Goal: Task Accomplishment & Management: Manage account settings

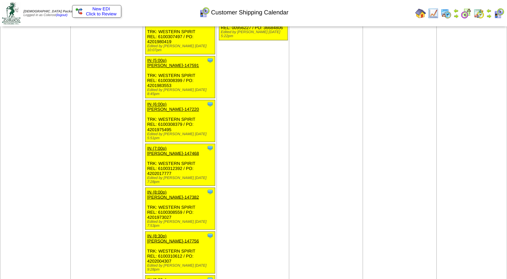
scroll to position [2306, 0]
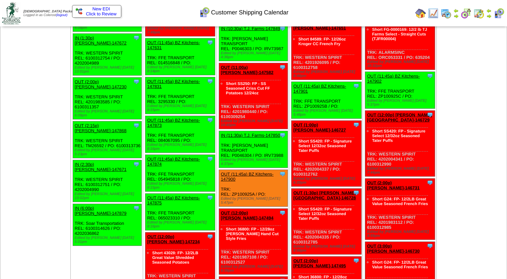
click at [401, 169] on td "Oct 17 [+] Print Clone Item IN (1:00a) Lamb-Weston-147335 Lamb-Weston ScheduleI…" at bounding box center [400, 121] width 74 height 1848
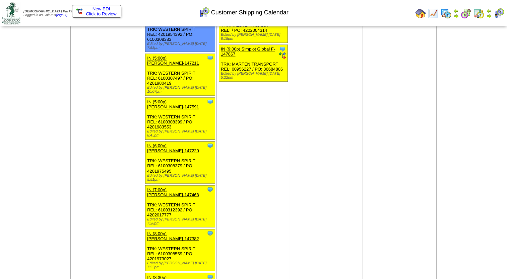
scroll to position [1234, 0]
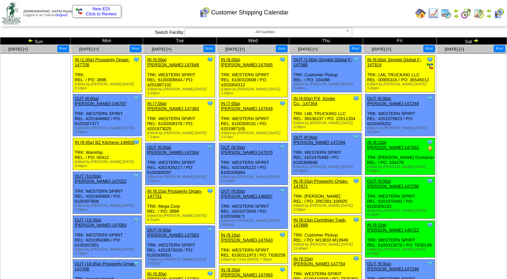
click at [474, 40] on img at bounding box center [475, 40] width 5 height 5
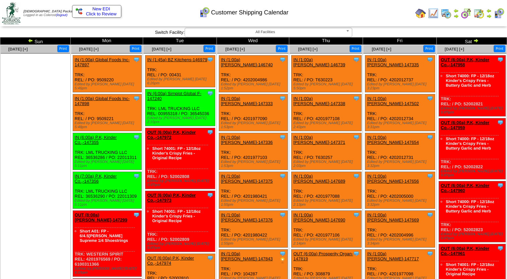
drag, startPoint x: 244, startPoint y: 74, endPoint x: 267, endPoint y: 73, distance: 22.5
click at [267, 73] on div "Clone Item IN (1:00a) Lamb-Weston-146740 Lamb-Weston ScheduleID: 146740 30 TOTE…" at bounding box center [253, 74] width 69 height 37
copy div "4202004986"
click at [267, 72] on div "Clone Item IN (1:00a) Lamb-Weston-146740 Lamb-Weston ScheduleID: 146740 30 TOTE…" at bounding box center [253, 74] width 69 height 37
click at [259, 105] on div "Clone Item IN (1:00a) Lamb-Weston-147333 Lamb-Weston ScheduleID: 147333 30 TOTE…" at bounding box center [253, 113] width 69 height 37
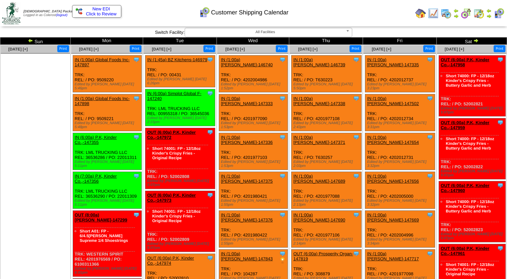
click at [259, 105] on div "Clone Item IN (1:00a) Lamb-Weston-147333 Lamb-Weston ScheduleID: 147333 30 TOTE…" at bounding box center [253, 113] width 69 height 37
copy div "4201977090"
click at [264, 103] on div "Clone Item IN (1:00a) Lamb-Weston-147333 Lamb-Weston ScheduleID: 147333 30 TOTE…" at bounding box center [253, 113] width 69 height 37
click at [263, 103] on div "Clone Item IN (1:00a) Lamb-Weston-147333 Lamb-Weston ScheduleID: 147333 30 TOTE…" at bounding box center [253, 113] width 69 height 37
drag, startPoint x: 268, startPoint y: 105, endPoint x: 244, endPoint y: 105, distance: 23.8
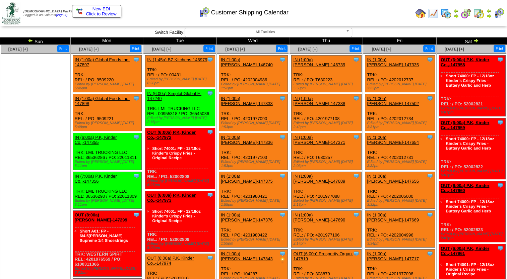
click at [244, 105] on div "Clone Item IN (1:00a) Lamb-Weston-147333 Lamb-Weston ScheduleID: 147333 30 TOTE…" at bounding box center [253, 113] width 69 height 37
copy div "4201977090"
drag, startPoint x: 244, startPoint y: 135, endPoint x: 267, endPoint y: 135, distance: 22.8
click at [267, 135] on div "Clone Item IN (1:00a) Lamb-Weston-147336 Lamb-Weston ScheduleID: 147336 30 TOTE…" at bounding box center [253, 151] width 69 height 37
copy div "4201977103"
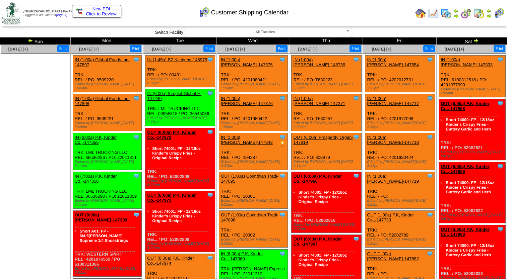
drag, startPoint x: 242, startPoint y: 75, endPoint x: 250, endPoint y: 76, distance: 8.1
click at [250, 76] on div "Clone Item IN (1:00a) Lamb-Weston-147375 Lamb-Weston ScheduleID: 147375 30 TOTE…" at bounding box center [253, 74] width 69 height 37
drag, startPoint x: 250, startPoint y: 76, endPoint x: 249, endPoint y: 88, distance: 12.8
click at [250, 95] on div "Clone Item IN (1:00a) Lamb-Weston-147376 Lamb-Weston ScheduleID: 147376 30 TOTE…" at bounding box center [253, 113] width 69 height 37
drag, startPoint x: 244, startPoint y: 104, endPoint x: 267, endPoint y: 103, distance: 22.8
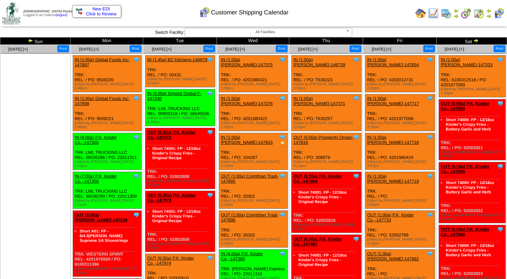
click at [267, 103] on div "Clone Item IN (1:00a) Lamb-Weston-147376 Lamb-Weston ScheduleID: 147376 30 TOTE…" at bounding box center [253, 113] width 69 height 37
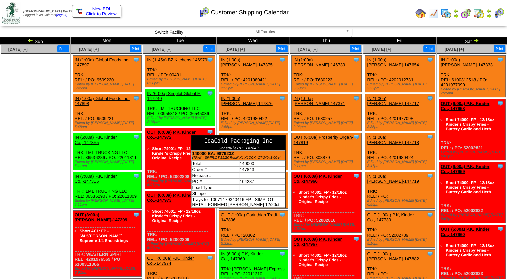
copy div "4201980422"
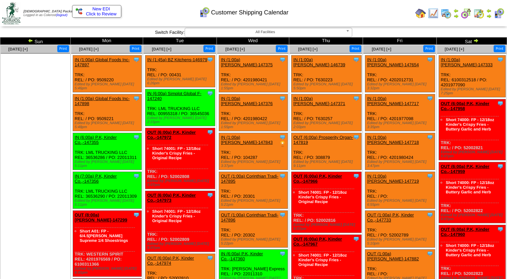
click at [256, 76] on div "Clone Item IN (1:00a) Lamb-Weston-147375 Lamb-Weston ScheduleID: 147375 30 TOTE…" at bounding box center [253, 74] width 69 height 37
copy div "4201980421"
drag, startPoint x: 383, startPoint y: 20, endPoint x: 376, endPoint y: 37, distance: 18.3
click at [383, 20] on td "Print All" at bounding box center [271, 13] width 283 height 25
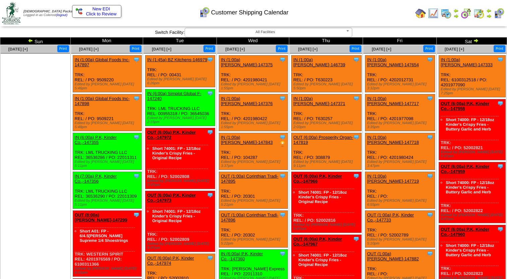
drag, startPoint x: 31, startPoint y: 41, endPoint x: 59, endPoint y: 51, distance: 30.1
click at [31, 41] on img at bounding box center [30, 40] width 5 height 5
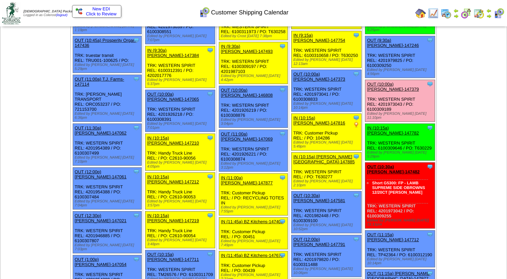
scroll to position [235, 0]
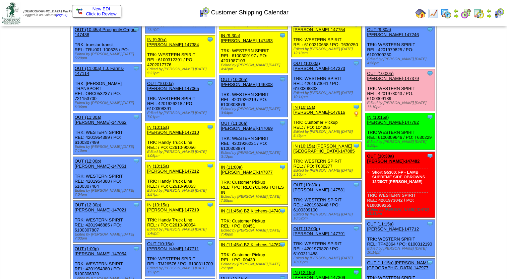
click at [173, 164] on link "IN (10:15a) [PERSON_NAME]-147212" at bounding box center [173, 169] width 52 height 10
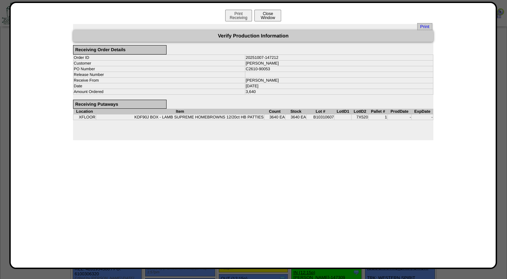
click at [264, 19] on button "Close Window" at bounding box center [267, 16] width 27 height 12
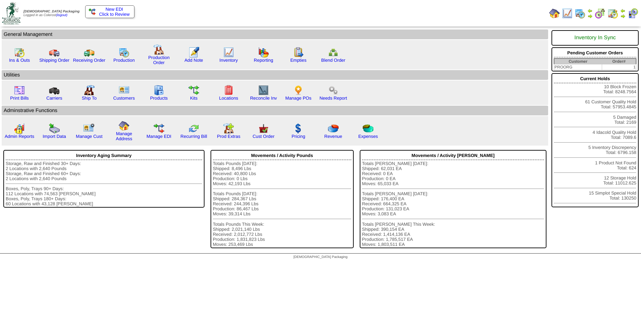
click at [346, 16] on img at bounding box center [622, 15] width 5 height 5
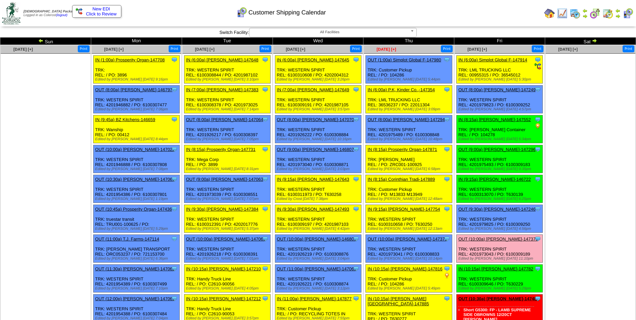
click at [385, 48] on span "Oct 09 [+]" at bounding box center [385, 49] width 19 height 5
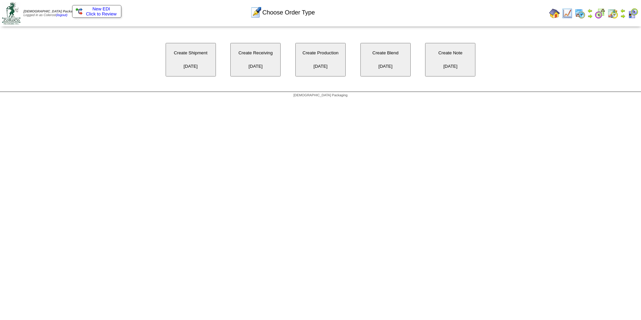
click at [253, 48] on button "Create Receiving [DATE]" at bounding box center [255, 60] width 50 height 34
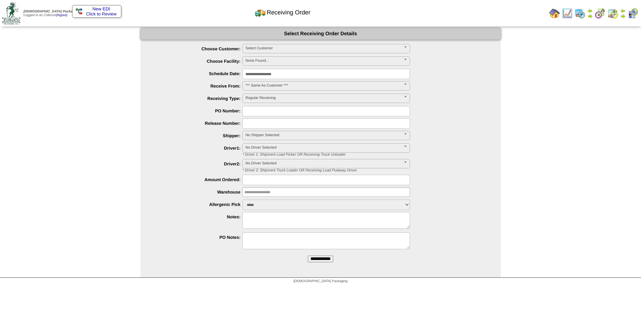
click at [262, 48] on span "Select Customer" at bounding box center [322, 48] width 155 height 8
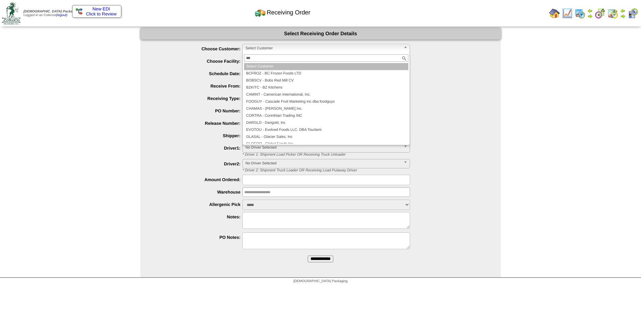
type input "****"
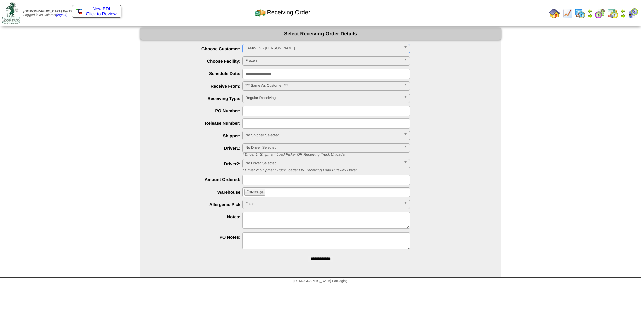
click at [260, 72] on input "**********" at bounding box center [326, 74] width 168 height 10
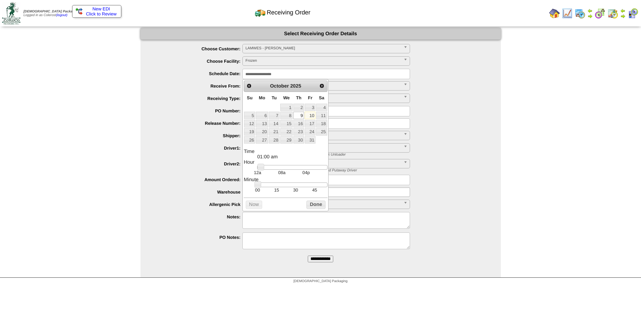
click at [204, 73] on label "Schedule Date:" at bounding box center [198, 73] width 89 height 5
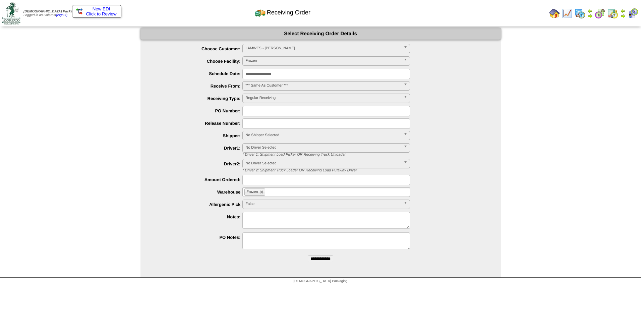
click at [259, 108] on input "text" at bounding box center [326, 111] width 168 height 10
type input "**********"
click at [182, 112] on label "PO Number:" at bounding box center [198, 110] width 89 height 5
click at [264, 219] on textarea at bounding box center [326, 220] width 168 height 17
type textarea "**********"
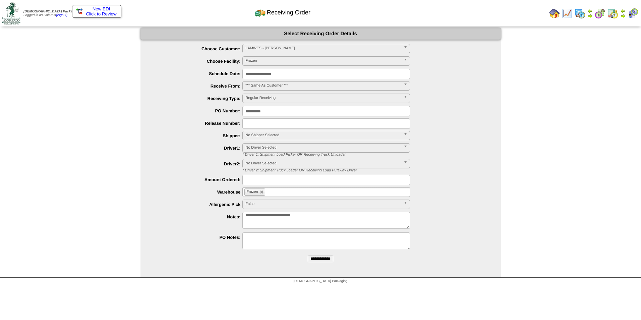
click at [327, 259] on input "**********" at bounding box center [320, 258] width 25 height 7
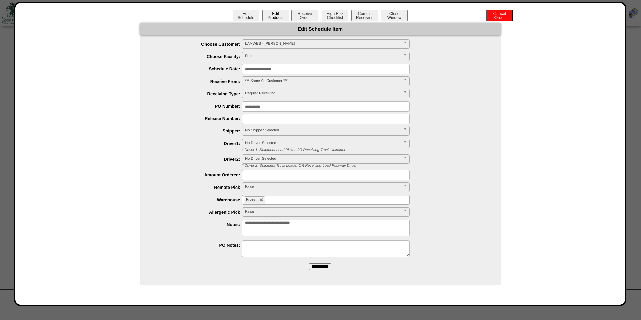
click at [276, 15] on button "Edit Products" at bounding box center [275, 16] width 27 height 12
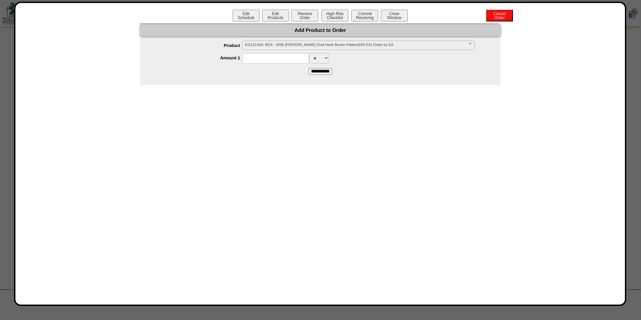
click at [296, 47] on span "KD12143A: BOX - 6/5lb Lamb Weston Oval Hash Brown Patties(600 EA) Order by EA" at bounding box center [355, 45] width 220 height 8
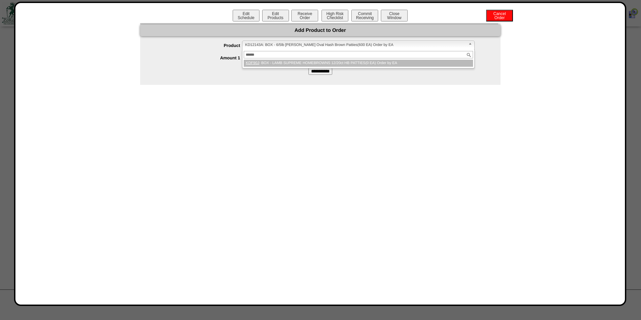
type input "******"
click at [295, 62] on li "KDF90J : BOX - LAMB SUPREME HOMEBROWNS 12/20ct HB PATTIES(0 EA) Order by EA" at bounding box center [358, 63] width 229 height 7
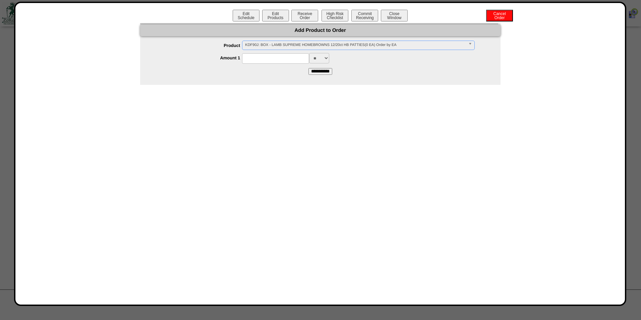
click at [301, 59] on input at bounding box center [275, 58] width 67 height 10
click at [223, 71] on form "**********" at bounding box center [320, 58] width 360 height 34
click at [270, 59] on input at bounding box center [275, 58] width 67 height 10
click at [190, 84] on div "**********" at bounding box center [320, 54] width 360 height 62
click at [249, 18] on button "Edit Schedule" at bounding box center [246, 16] width 27 height 12
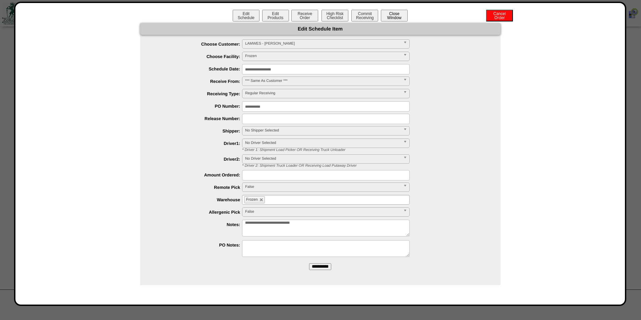
click at [397, 18] on button "Close Window" at bounding box center [394, 16] width 27 height 12
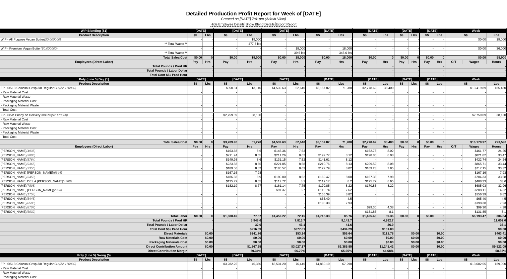
scroll to position [1877, 0]
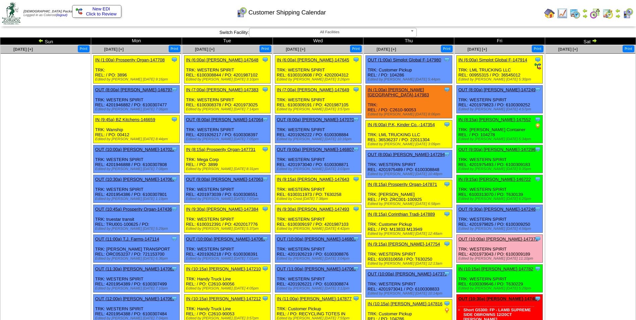
click at [409, 88] on link "IN (1:00a) [PERSON_NAME][GEOGRAPHIC_DATA]-147983" at bounding box center [397, 92] width 61 height 10
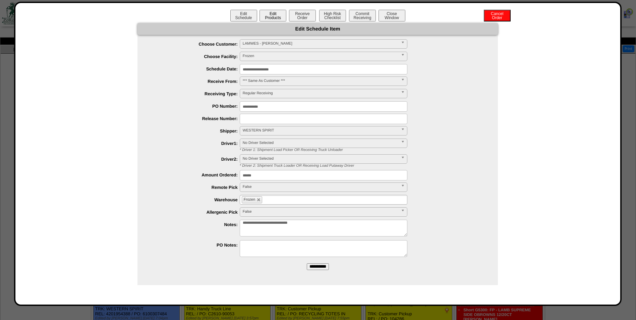
click at [269, 14] on button "Edit Products" at bounding box center [272, 16] width 27 height 12
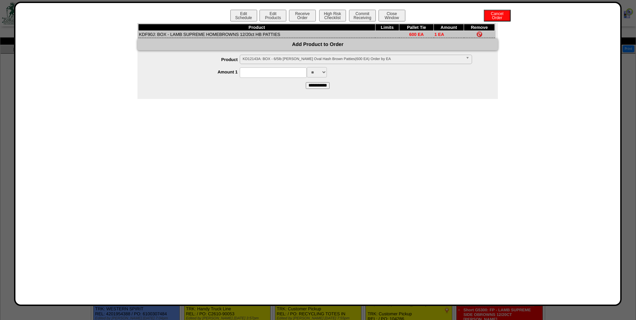
click at [247, 64] on div "KD12143A: BOX - 6/5lb Lamb Weston Oval Hash Brown Patties(600 EA) Order by EA" at bounding box center [356, 59] width 232 height 9
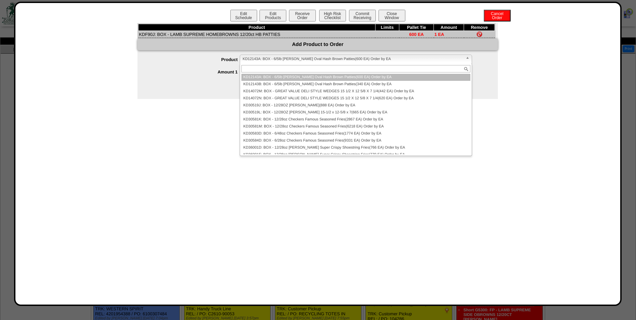
click at [481, 33] on img at bounding box center [479, 34] width 5 height 5
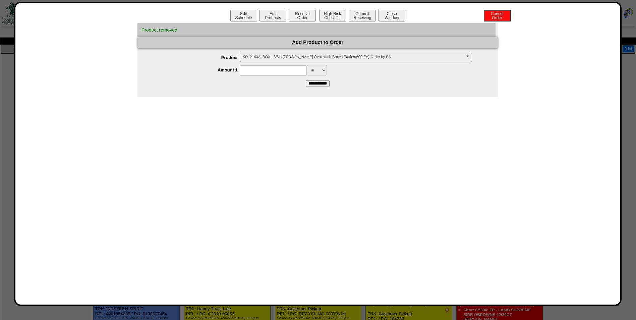
click at [286, 57] on span "KD12143A: BOX - 6/5lb Lamb Weston Oval Hash Brown Patties(600 EA) Order by EA" at bounding box center [353, 57] width 220 height 8
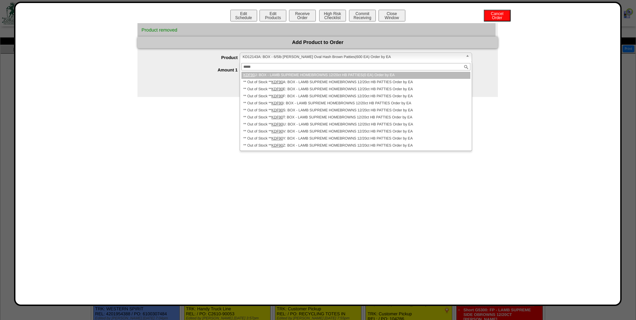
type input "*****"
click at [273, 74] on li "KDF90 J: BOX - LAMB SUPREME HOMEBROWNS 12/20ct HB PATTIES(0 EA) Order by EA" at bounding box center [355, 75] width 229 height 7
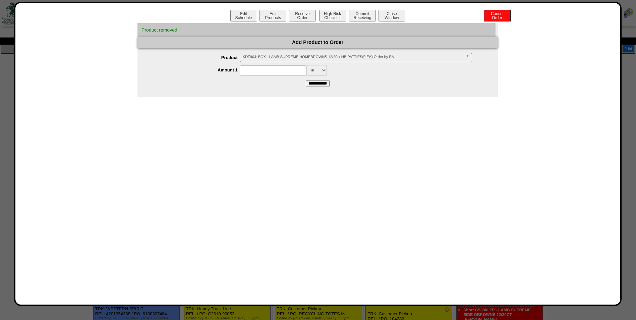
click at [242, 68] on input at bounding box center [273, 70] width 67 height 10
type input "****"
click at [280, 92] on div "**********" at bounding box center [317, 60] width 360 height 74
click at [315, 81] on input "**********" at bounding box center [318, 83] width 24 height 7
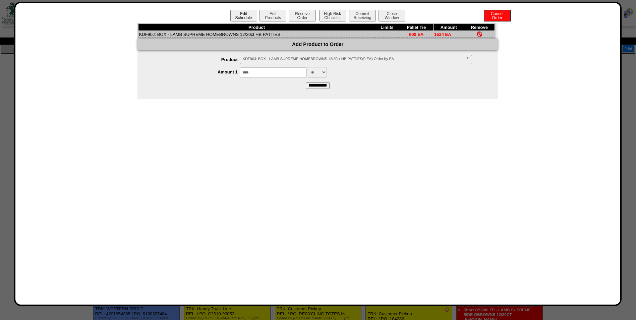
click at [249, 13] on button "Edit Schedule" at bounding box center [243, 16] width 27 height 12
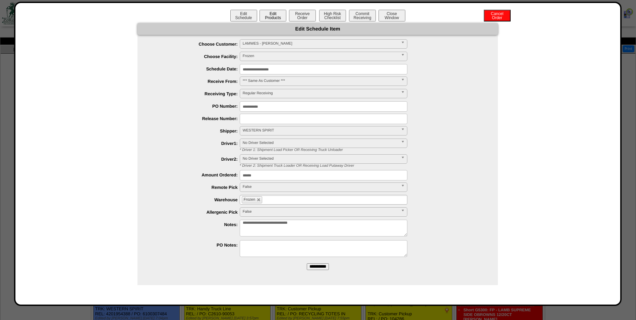
click at [268, 14] on button "Edit Products" at bounding box center [272, 16] width 27 height 12
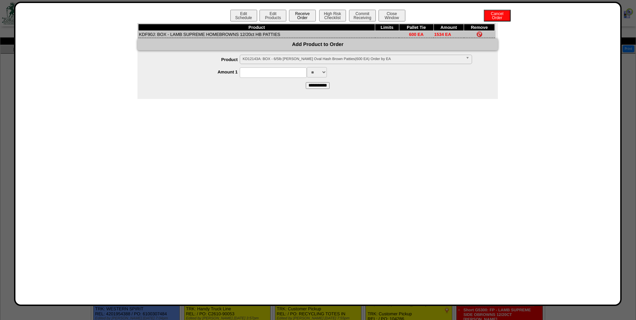
click at [297, 15] on button "Receive Order" at bounding box center [302, 16] width 27 height 12
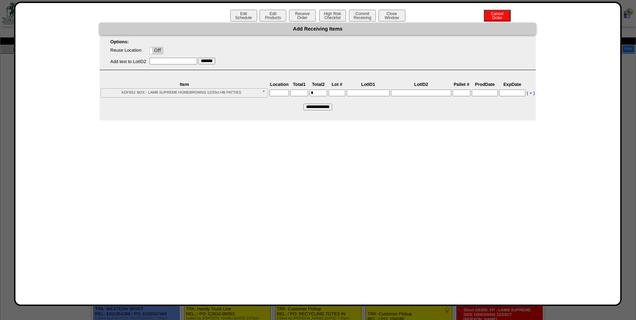
click at [396, 23] on div "Edit Schedule Edit Products Receive Order High Risk Checklist Commit Receiving …" at bounding box center [317, 16] width 591 height 13
click at [392, 18] on button "Close Window" at bounding box center [391, 16] width 27 height 12
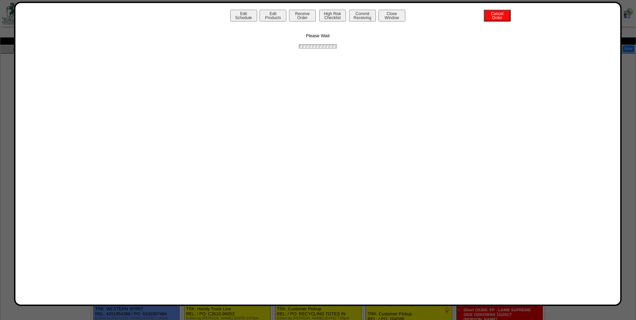
drag, startPoint x: 411, startPoint y: 47, endPoint x: 124, endPoint y: 124, distance: 297.0
click at [124, 124] on div "Edit Schedule Edit Products Receive Order High Risk Checklist Commit Receiving …" at bounding box center [317, 154] width 591 height 288
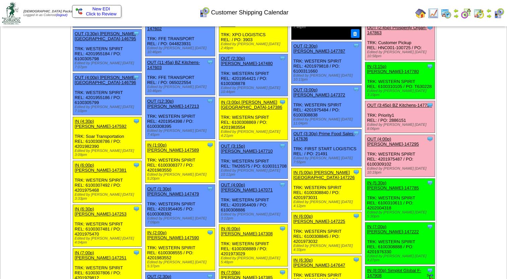
scroll to position [704, 0]
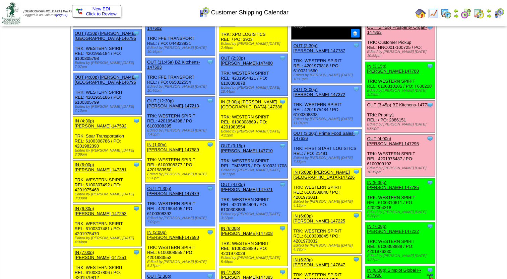
click at [472, 181] on td "[DATE] [+] Print" at bounding box center [472, 70] width 70 height 1458
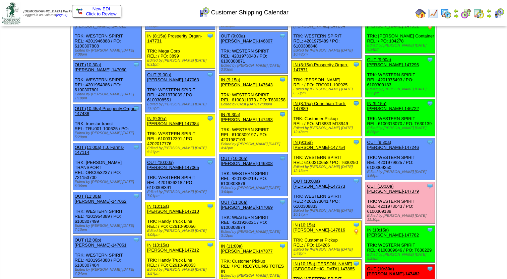
scroll to position [0, 0]
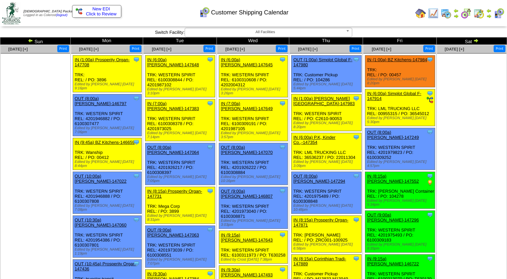
drag, startPoint x: 446, startPoint y: 131, endPoint x: 462, endPoint y: 129, distance: 15.5
click at [457, 130] on ul at bounding box center [471, 104] width 69 height 101
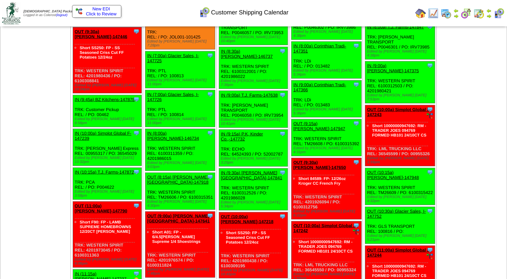
scroll to position [1783, 0]
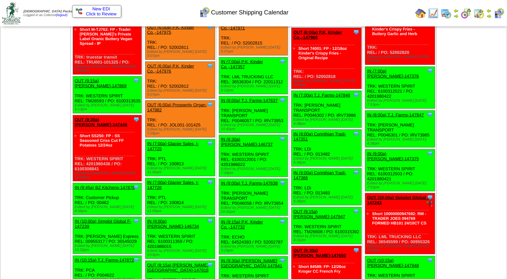
scroll to position [1750, 0]
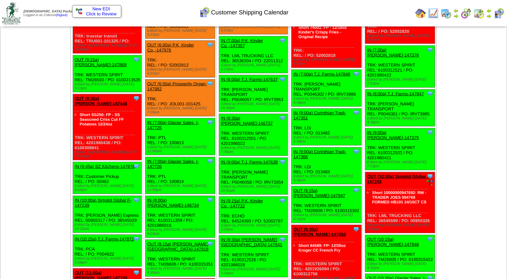
drag, startPoint x: 175, startPoint y: 175, endPoint x: 149, endPoint y: 175, distance: 25.8
drag, startPoint x: 149, startPoint y: 175, endPoint x: 188, endPoint y: 174, distance: 38.6
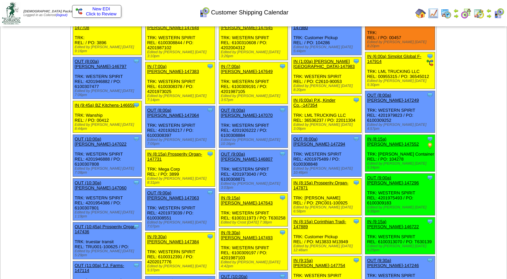
scroll to position [0, 0]
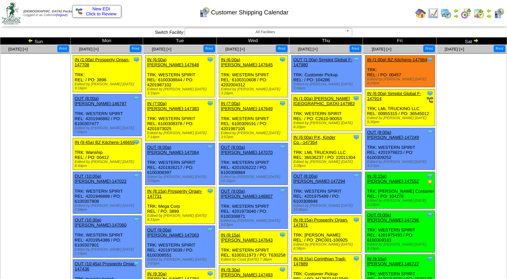
click at [33, 41] on img at bounding box center [30, 40] width 5 height 5
click at [468, 137] on ul at bounding box center [471, 104] width 69 height 101
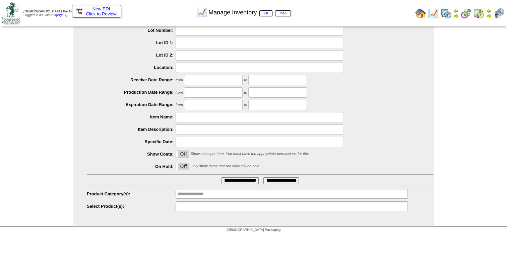
click at [214, 210] on input "text" at bounding box center [199, 206] width 43 height 8
type input "**********"
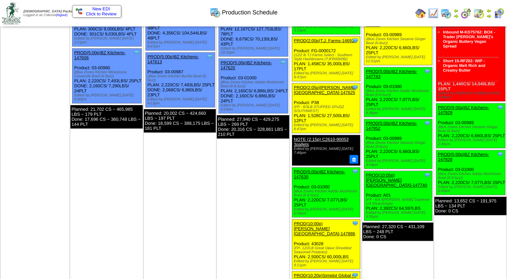
scroll to position [335, 0]
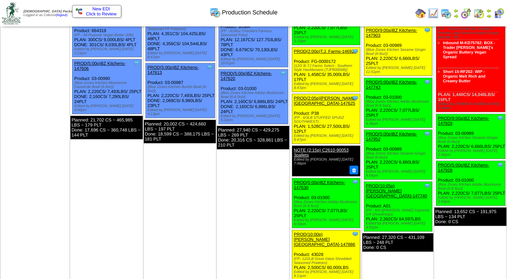
click at [398, 184] on link "PROD(10:05p)[PERSON_NAME][GEOGRAPHIC_DATA]-147740" at bounding box center [396, 191] width 61 height 15
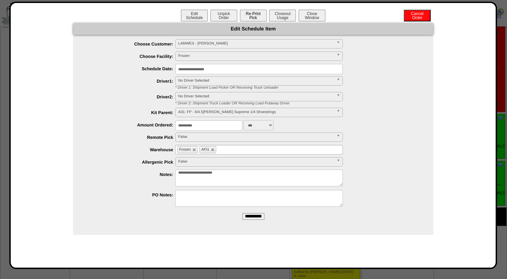
click at [255, 15] on button "Re-Print Pick" at bounding box center [253, 16] width 27 height 12
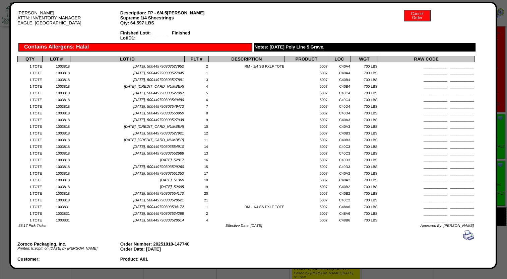
scroll to position [0, 0]
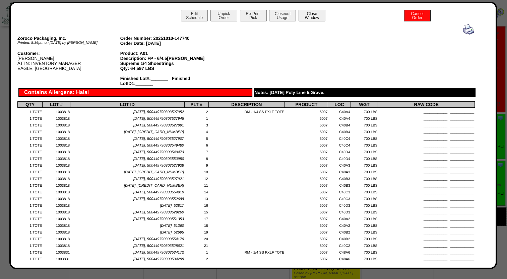
click at [300, 18] on button "Close Window" at bounding box center [312, 16] width 27 height 12
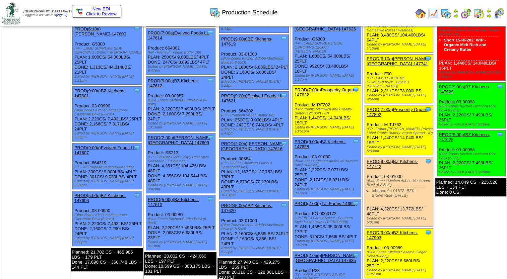
scroll to position [235, 0]
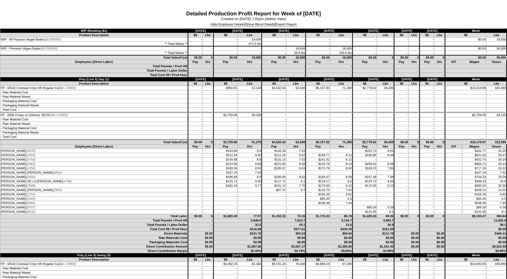
scroll to position [1877, 0]
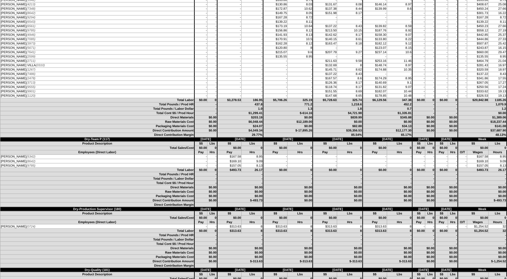
scroll to position [1106, 0]
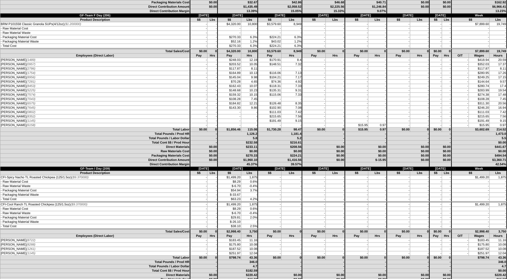
scroll to position [503, 0]
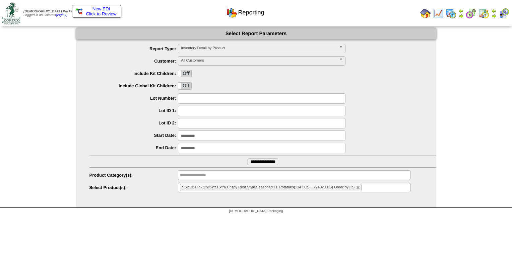
click at [428, 14] on img at bounding box center [425, 13] width 11 height 11
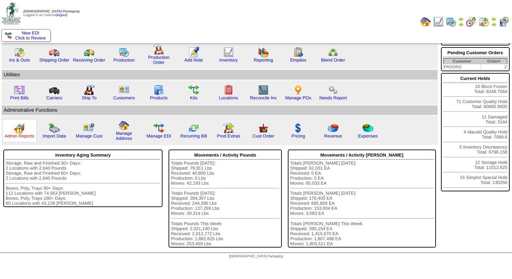
click at [20, 135] on link "Admin Reports" at bounding box center [19, 136] width 29 height 5
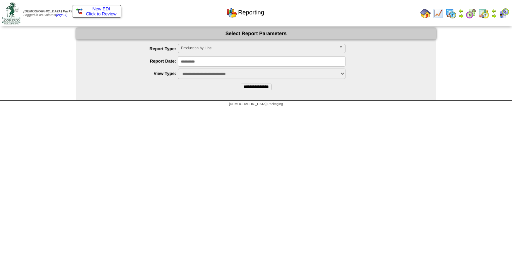
click at [209, 50] on span "Production by Line" at bounding box center [258, 48] width 155 height 8
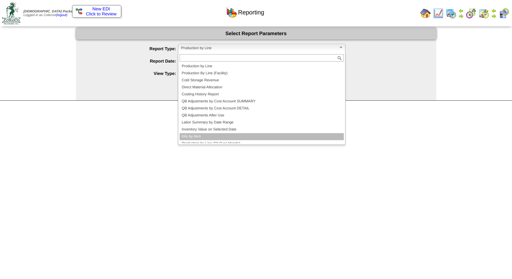
click at [203, 134] on li "Kits by Item" at bounding box center [262, 136] width 164 height 7
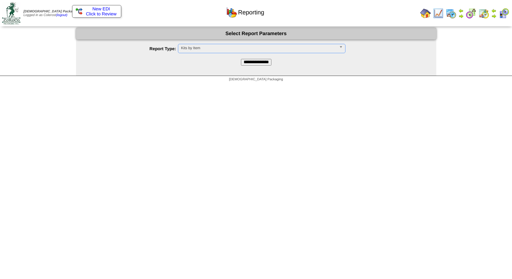
click at [249, 62] on input "**********" at bounding box center [256, 62] width 30 height 7
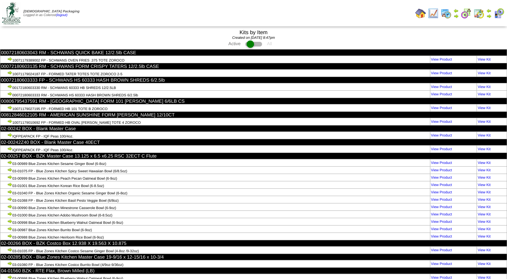
scroll to position [12513, 0]
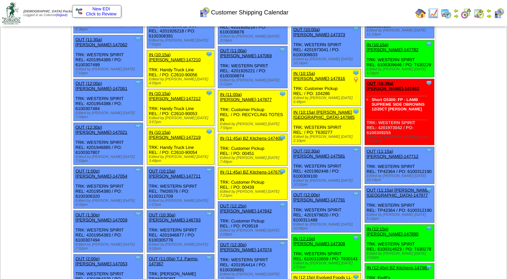
scroll to position [1733, 0]
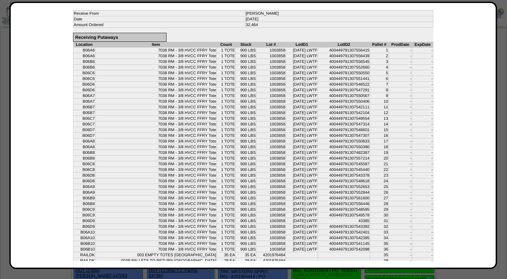
scroll to position [82, 0]
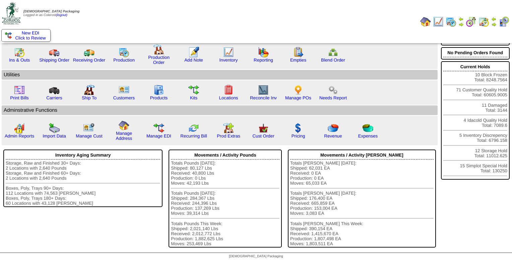
click at [493, 24] on img at bounding box center [493, 24] width 5 height 5
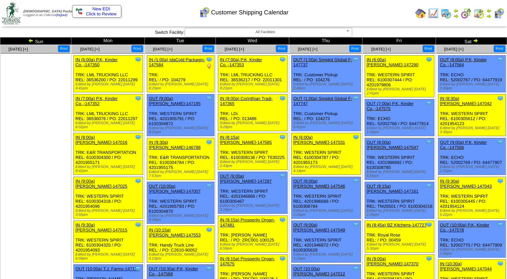
click at [26, 100] on ul at bounding box center [36, 104] width 70 height 101
click at [477, 41] on img at bounding box center [475, 40] width 5 height 5
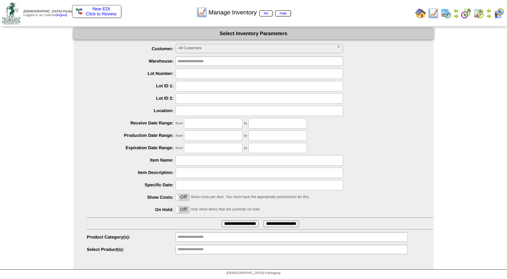
scroll to position [43, 0]
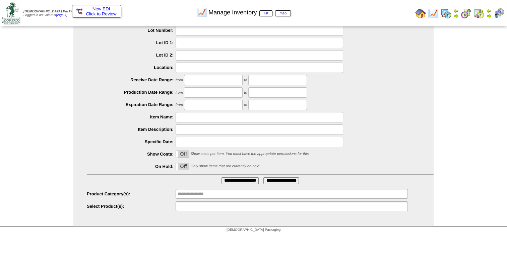
click at [221, 203] on ul at bounding box center [292, 207] width 232 height 10
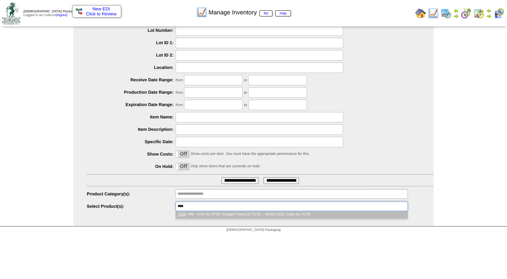
type input "**********"
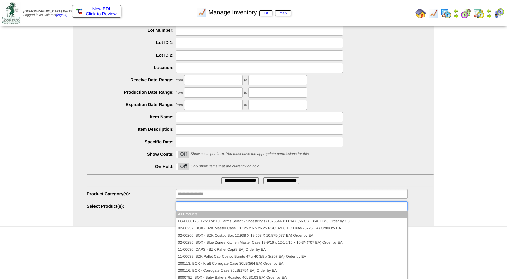
click at [193, 205] on input "text" at bounding box center [199, 206] width 43 height 8
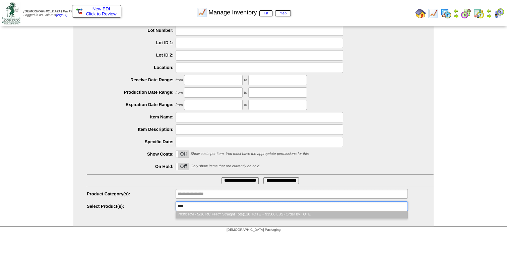
type input "****"
click at [248, 215] on li "7039 : RM - 5/16 RC FFRY Straight Tote(110 TOTE ~ 93500 LBS) Order by TOTE" at bounding box center [292, 214] width 232 height 7
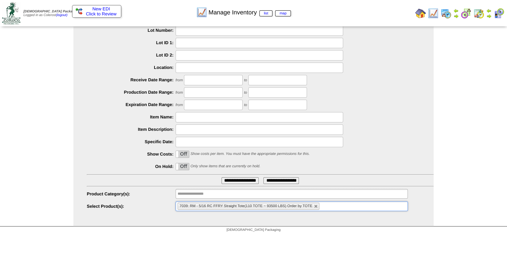
click at [241, 186] on ul "**********" at bounding box center [253, 106] width 360 height 211
click at [243, 183] on input "**********" at bounding box center [240, 181] width 37 height 7
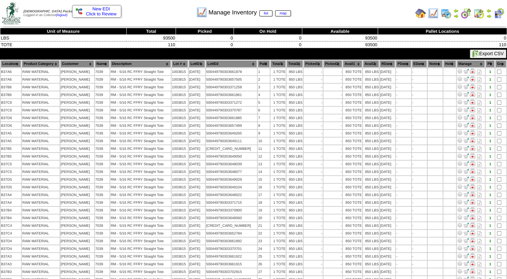
click at [433, 11] on img at bounding box center [433, 13] width 11 height 11
